Goal: Task Accomplishment & Management: Use online tool/utility

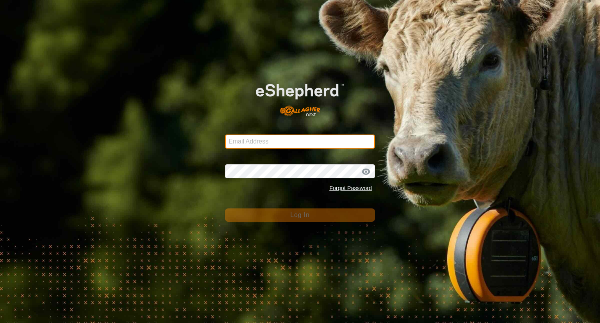
click at [258, 138] on input "Email Address" at bounding box center [300, 141] width 150 height 14
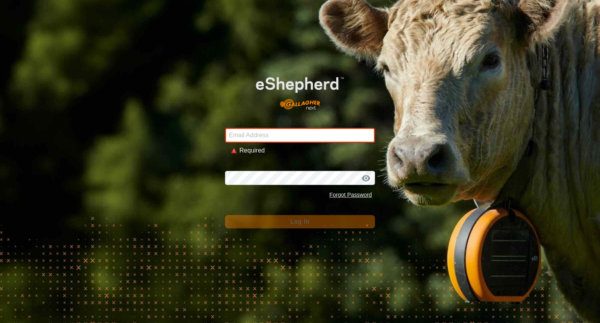
type input "[EMAIL_ADDRESS][DOMAIN_NAME]"
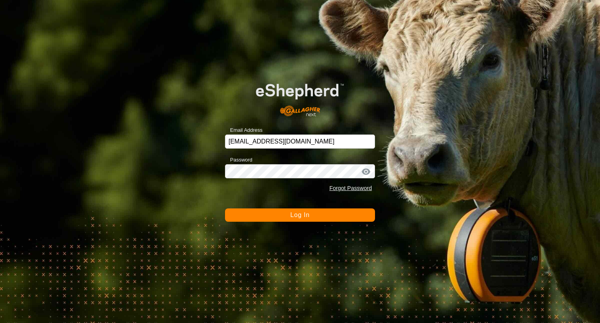
click at [324, 209] on button "Log In" at bounding box center [300, 214] width 150 height 13
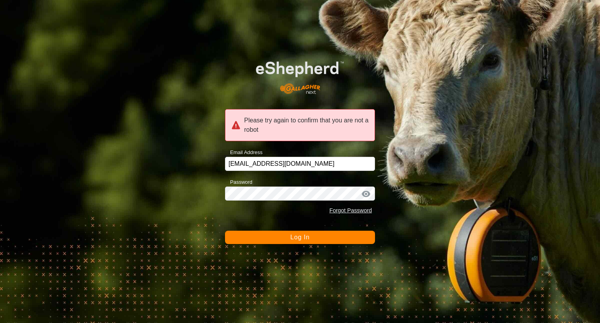
click at [317, 232] on button "Log In" at bounding box center [300, 237] width 150 height 13
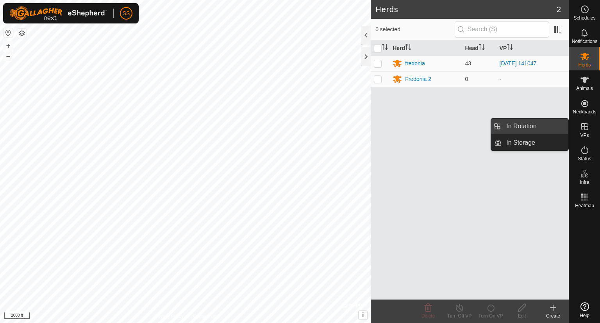
click at [536, 124] on span "In Rotation" at bounding box center [521, 126] width 30 height 9
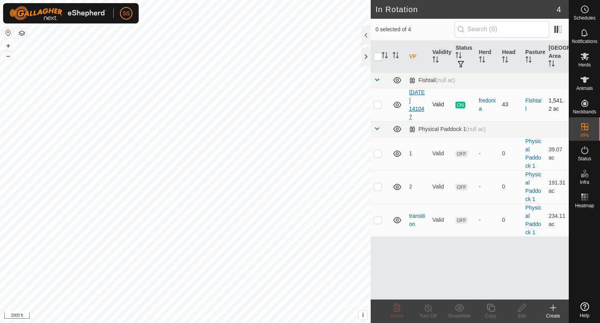
click at [420, 100] on link "[DATE] 141047" at bounding box center [417, 104] width 16 height 31
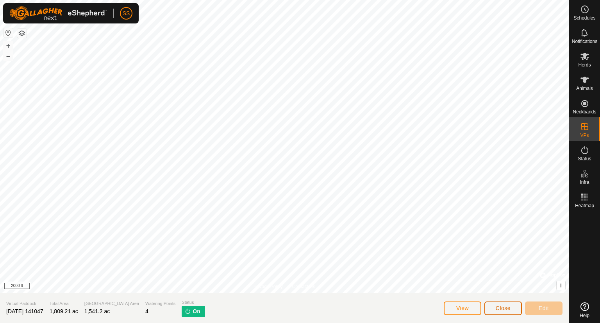
click at [505, 308] on span "Close" at bounding box center [503, 308] width 15 height 6
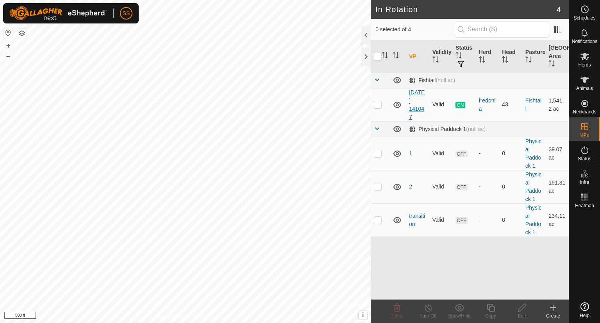
click at [417, 102] on link "[DATE] 141047" at bounding box center [417, 104] width 16 height 31
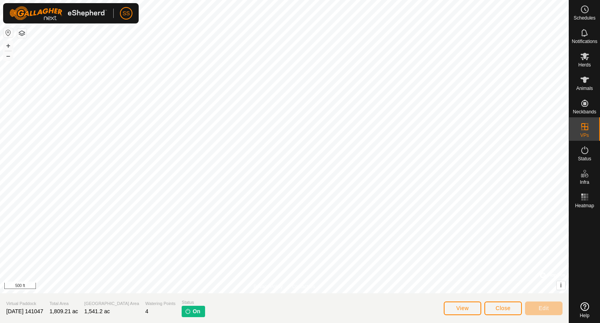
click at [193, 309] on span "On" at bounding box center [196, 311] width 7 height 8
click at [193, 308] on span "On" at bounding box center [196, 311] width 7 height 8
click at [185, 313] on img at bounding box center [188, 311] width 6 height 6
click at [193, 310] on span "On" at bounding box center [196, 311] width 7 height 8
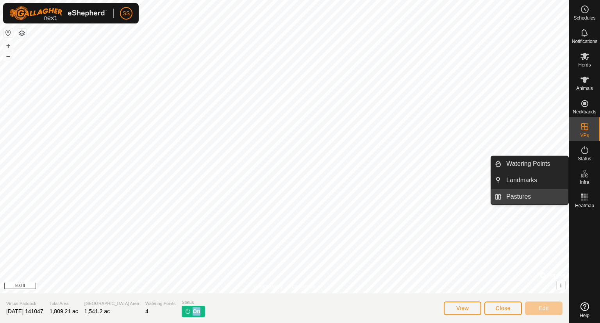
click at [527, 197] on link "Pastures" at bounding box center [535, 197] width 67 height 16
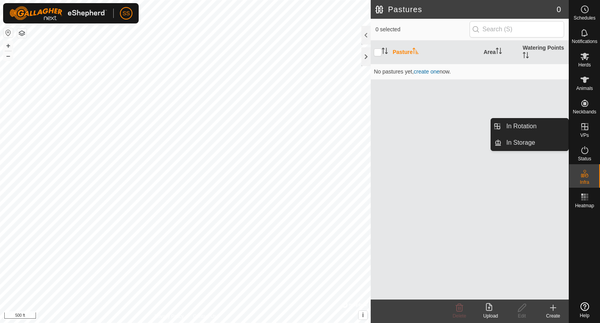
click at [581, 130] on icon at bounding box center [584, 126] width 7 height 7
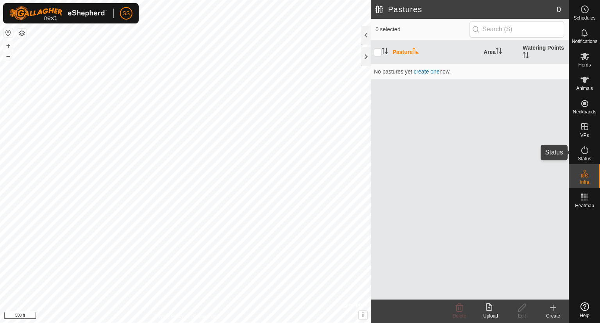
click at [587, 150] on icon at bounding box center [584, 149] width 9 height 9
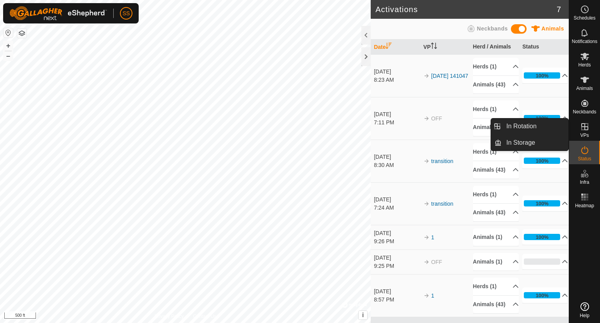
click at [588, 128] on icon at bounding box center [584, 126] width 7 height 7
click at [529, 121] on link "In Rotation" at bounding box center [535, 126] width 67 height 16
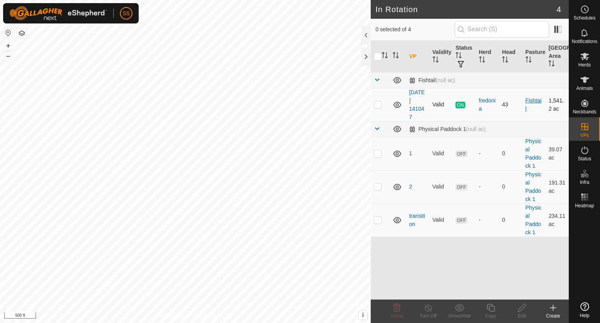
click at [533, 98] on link "Fishtail" at bounding box center [534, 104] width 16 height 14
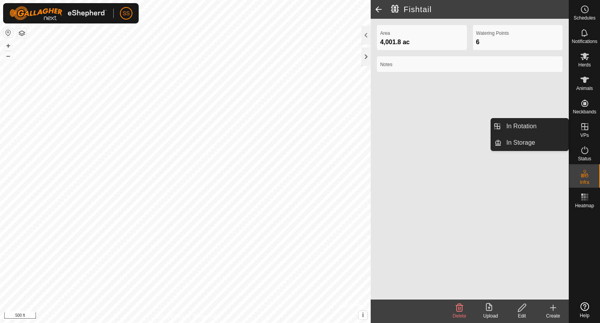
click at [586, 128] on icon at bounding box center [584, 126] width 9 height 9
click at [583, 125] on icon at bounding box center [584, 126] width 9 height 9
click at [538, 123] on link "In Rotation" at bounding box center [535, 126] width 67 height 16
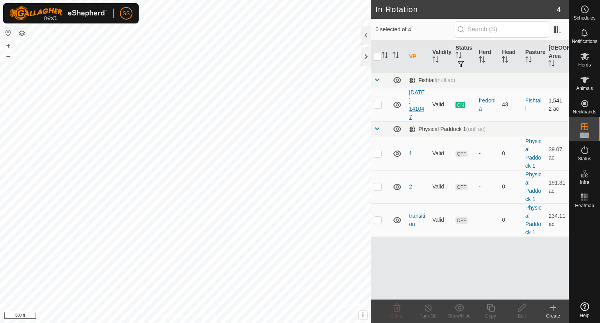
click at [413, 100] on link "[DATE] 141047" at bounding box center [417, 104] width 16 height 31
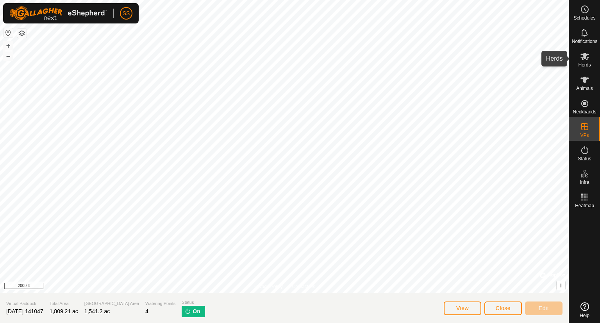
click at [582, 54] on icon at bounding box center [584, 56] width 9 height 9
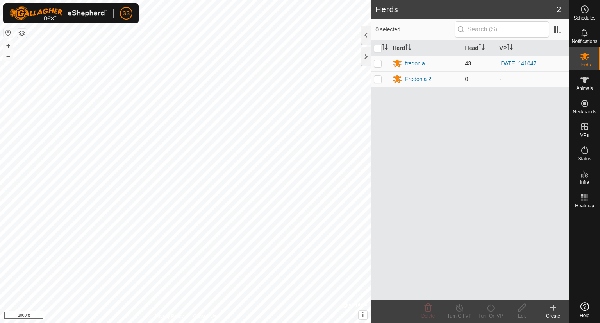
click at [508, 61] on link "[DATE] 141047" at bounding box center [518, 63] width 37 height 6
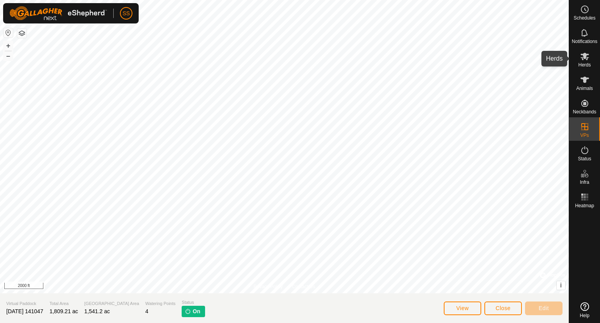
click at [588, 56] on icon at bounding box center [584, 56] width 9 height 9
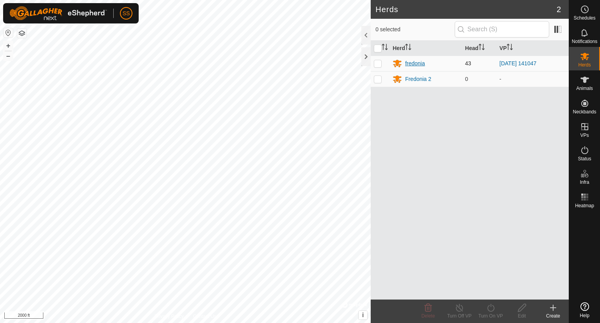
click at [415, 64] on div "fredonia" at bounding box center [415, 63] width 20 height 8
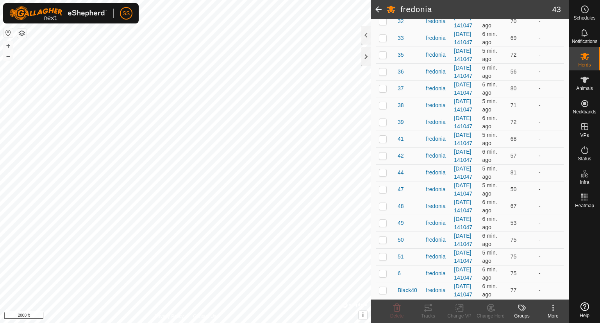
scroll to position [906, 0]
drag, startPoint x: 562, startPoint y: 247, endPoint x: 567, endPoint y: 290, distance: 42.8
click at [567, 290] on div "DETAILS Description training Animals in This Herd 0 selected of 43 Animal Herd …" at bounding box center [470, 159] width 198 height 281
click at [375, 8] on span at bounding box center [379, 9] width 16 height 19
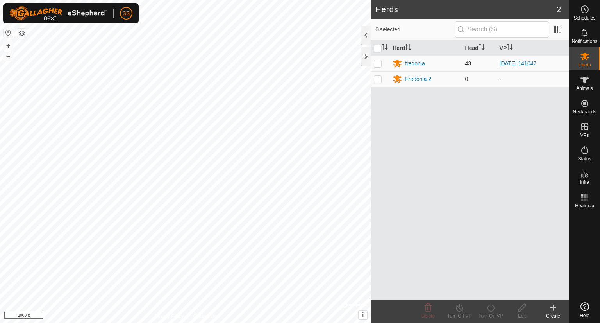
click at [377, 61] on p-checkbox at bounding box center [378, 63] width 8 height 6
click at [457, 307] on icon at bounding box center [460, 307] width 10 height 9
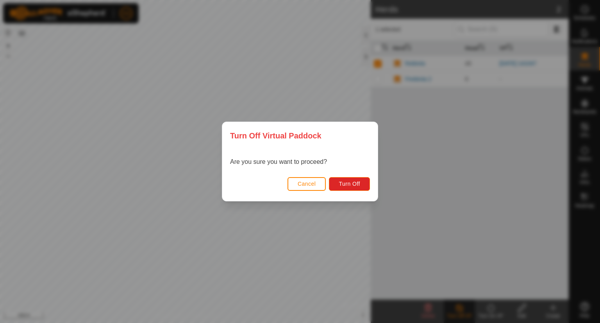
click at [304, 183] on span "Cancel" at bounding box center [307, 184] width 18 height 6
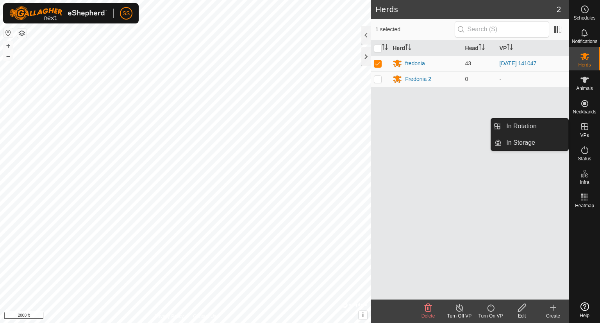
click at [586, 127] on icon at bounding box center [584, 126] width 7 height 7
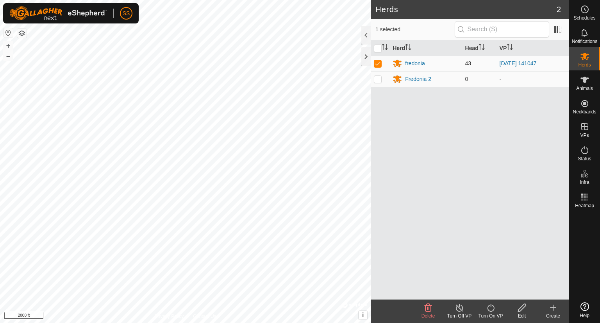
click at [377, 61] on p-checkbox at bounding box center [378, 63] width 8 height 6
checkbox input "false"
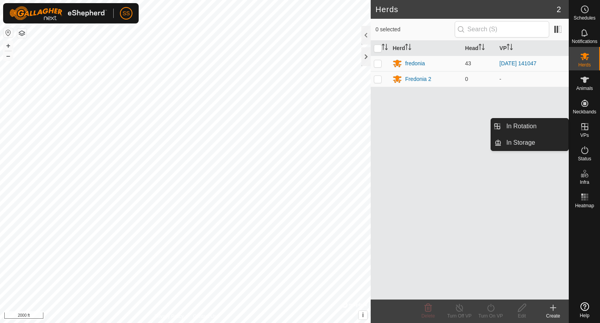
click at [586, 127] on icon at bounding box center [584, 126] width 7 height 7
click at [527, 128] on link "In Rotation" at bounding box center [535, 126] width 67 height 16
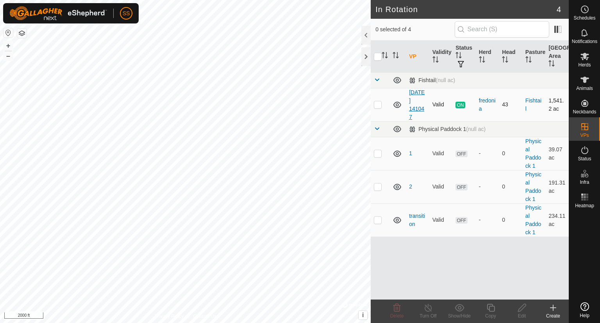
click at [416, 98] on link "[DATE] 141047" at bounding box center [417, 104] width 16 height 31
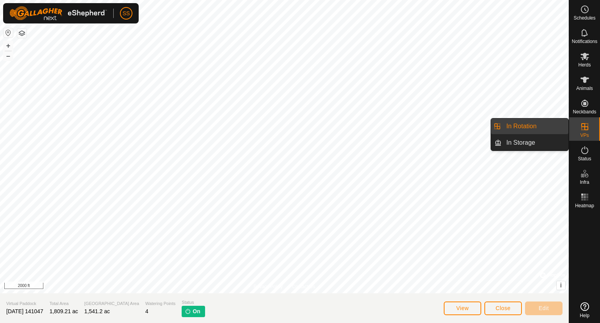
click at [582, 127] on icon at bounding box center [584, 126] width 9 height 9
click at [533, 125] on link "In Rotation" at bounding box center [535, 126] width 67 height 16
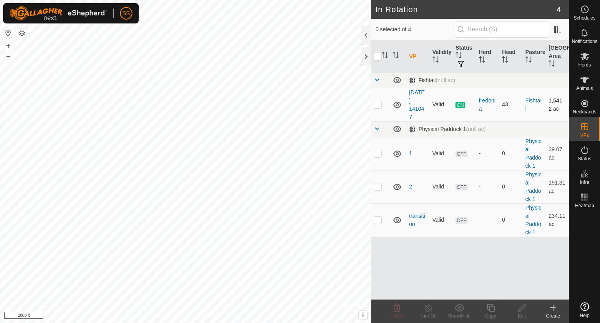
click at [377, 98] on td at bounding box center [380, 104] width 19 height 33
checkbox input "true"
click at [492, 307] on icon at bounding box center [491, 307] width 10 height 9
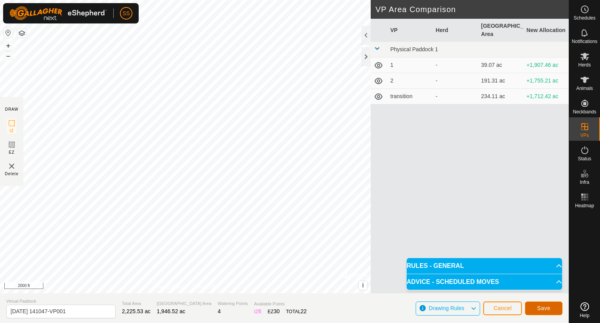
click at [549, 306] on span "Save" at bounding box center [543, 308] width 13 height 6
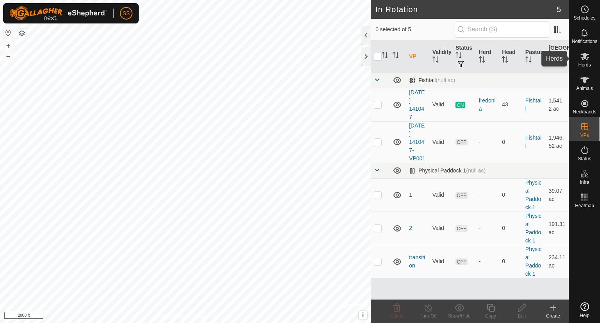
click at [585, 58] on icon at bounding box center [585, 56] width 9 height 7
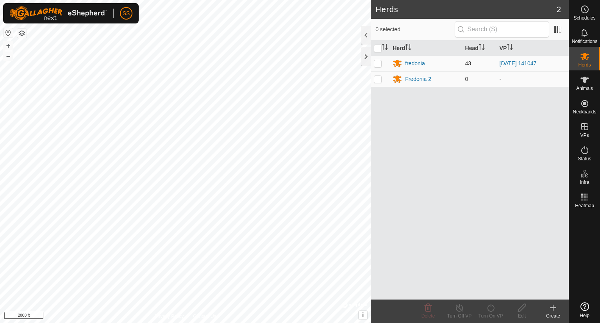
click at [378, 61] on p-checkbox at bounding box center [378, 63] width 8 height 6
checkbox input "true"
click at [488, 307] on icon at bounding box center [490, 308] width 7 height 8
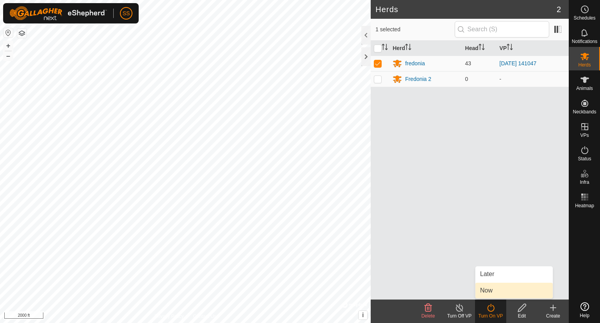
click at [488, 288] on link "Now" at bounding box center [514, 291] width 77 height 16
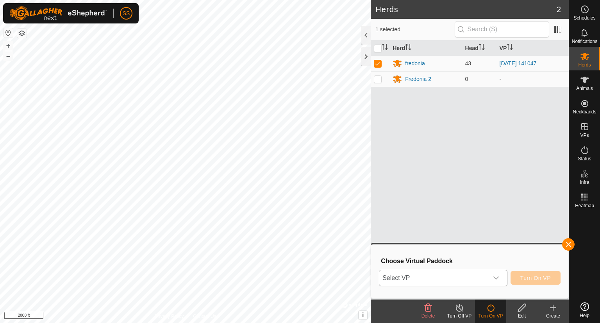
click at [492, 277] on div "dropdown trigger" at bounding box center [496, 278] width 16 height 16
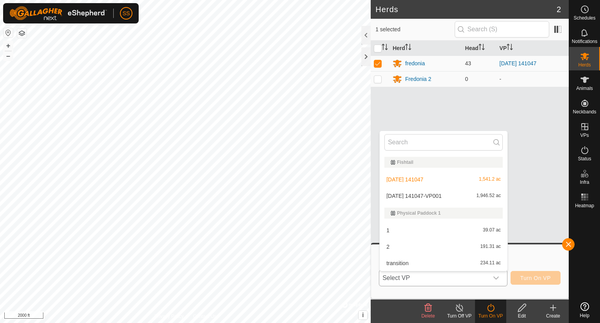
click at [449, 195] on li "[DATE] 141047-VP001 1,946.52 ac" at bounding box center [444, 196] width 128 height 16
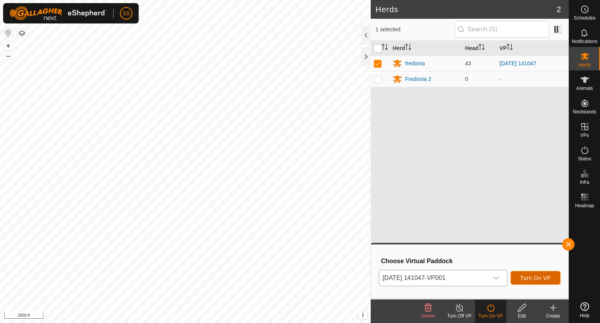
click at [535, 277] on span "Turn On VP" at bounding box center [535, 278] width 30 height 6
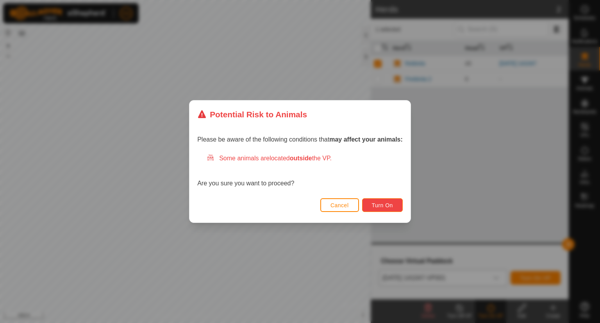
click at [388, 202] on span "Turn On" at bounding box center [382, 205] width 21 height 6
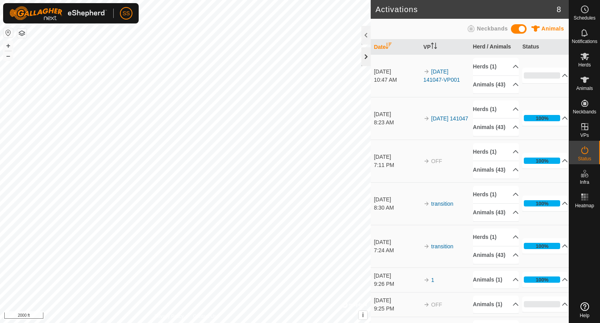
click at [361, 59] on div at bounding box center [365, 56] width 9 height 19
click at [361, 60] on div at bounding box center [365, 56] width 9 height 19
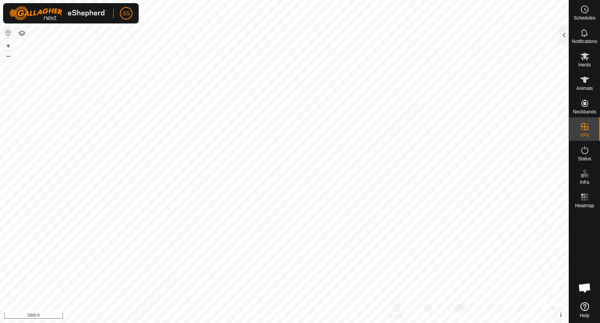
checkbox input "false"
checkbox input "true"
